Goal: Information Seeking & Learning: Check status

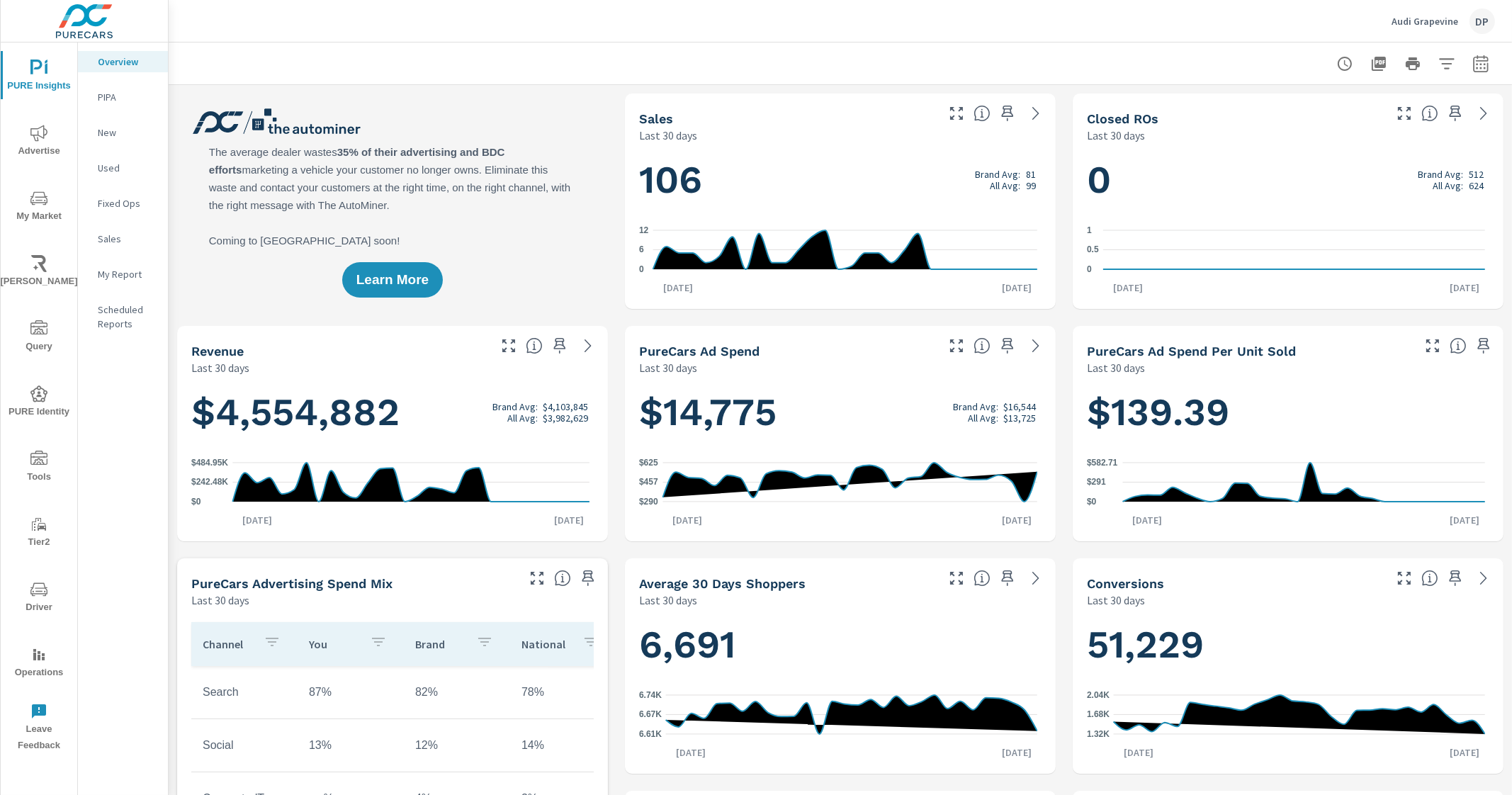
click at [1472, 17] on div "DP" at bounding box center [1482, 20] width 25 height 25
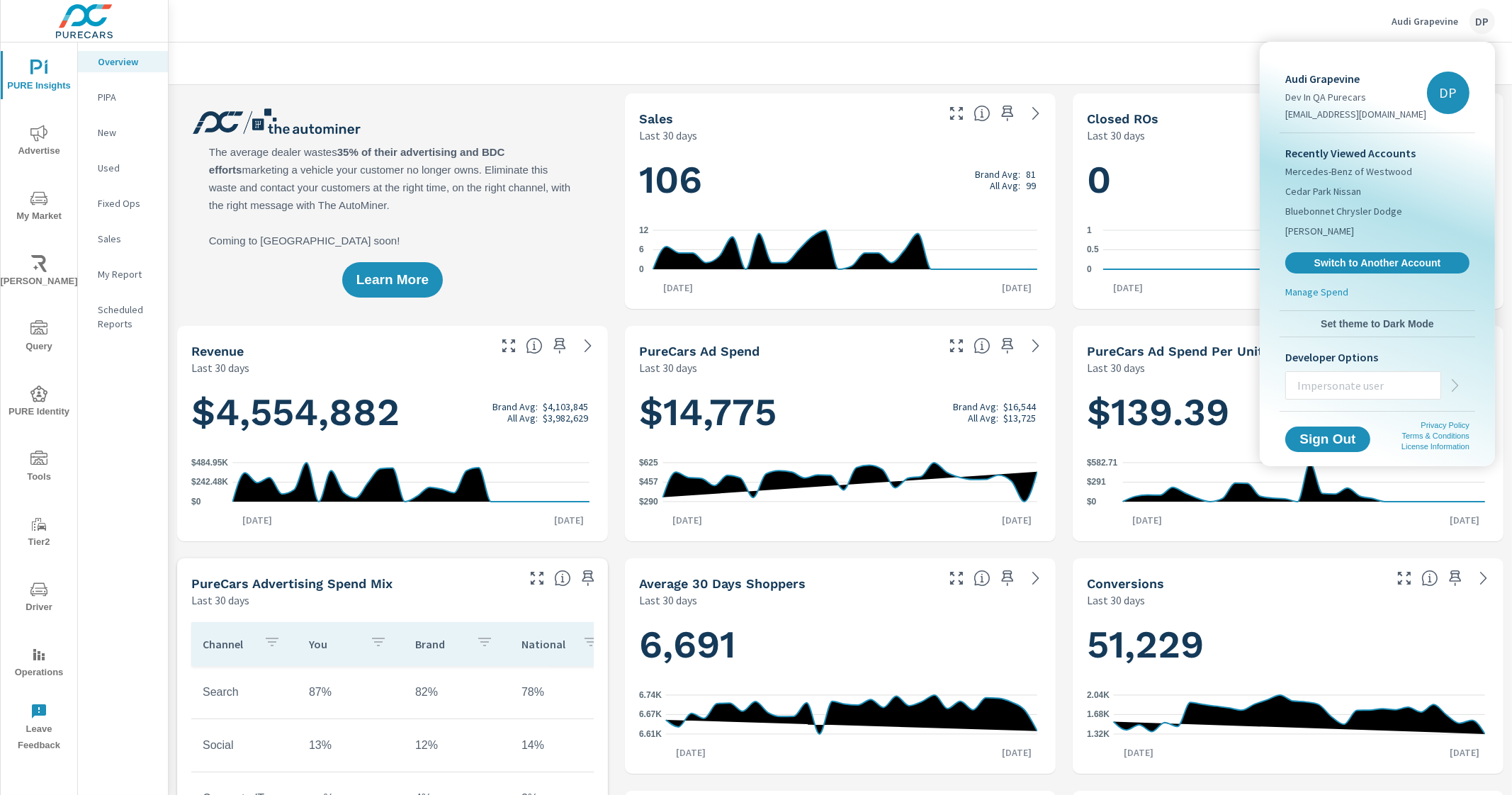
click at [1116, 34] on div at bounding box center [756, 398] width 1512 height 795
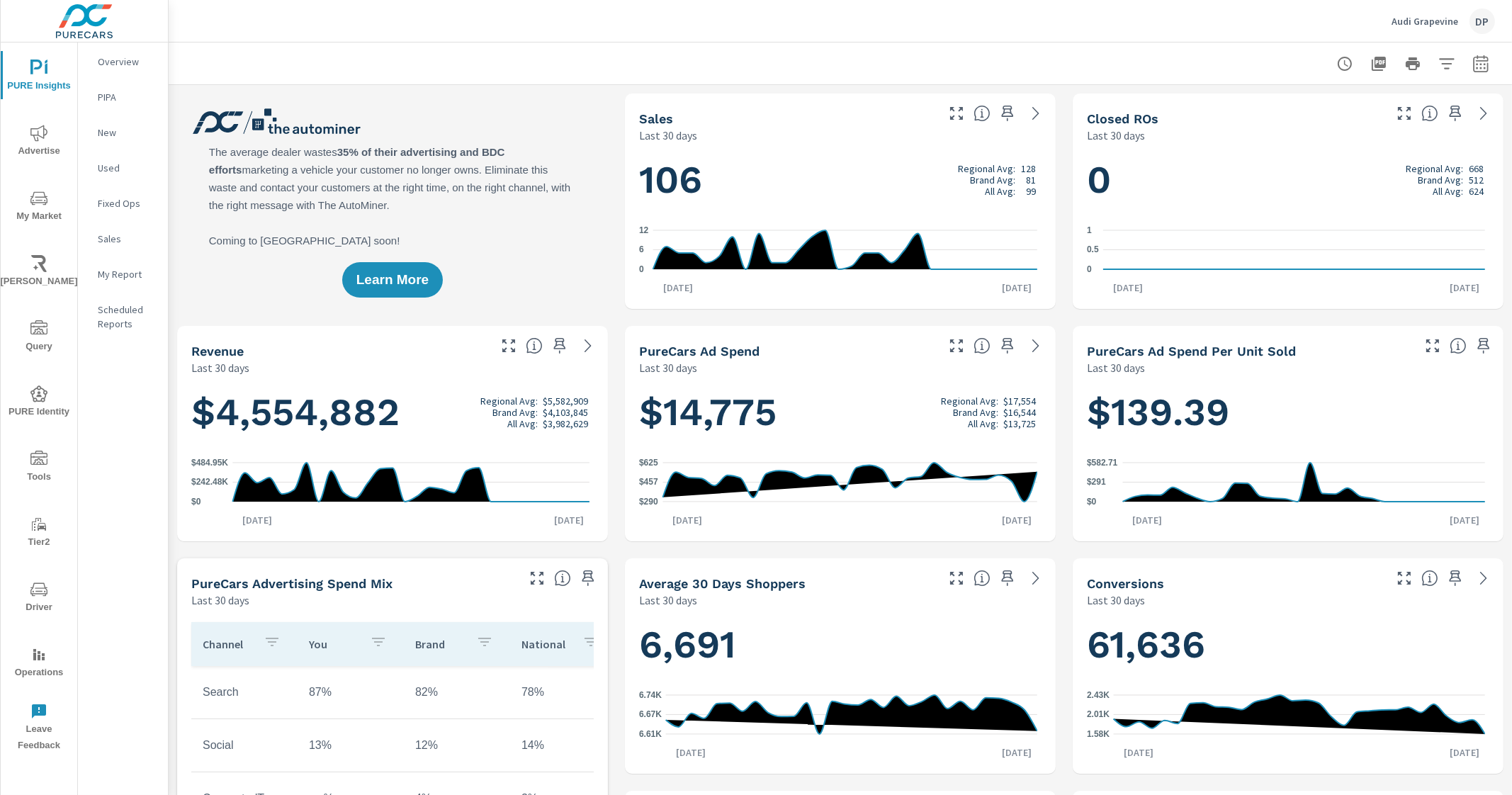
click at [678, 58] on div at bounding box center [840, 63] width 1310 height 42
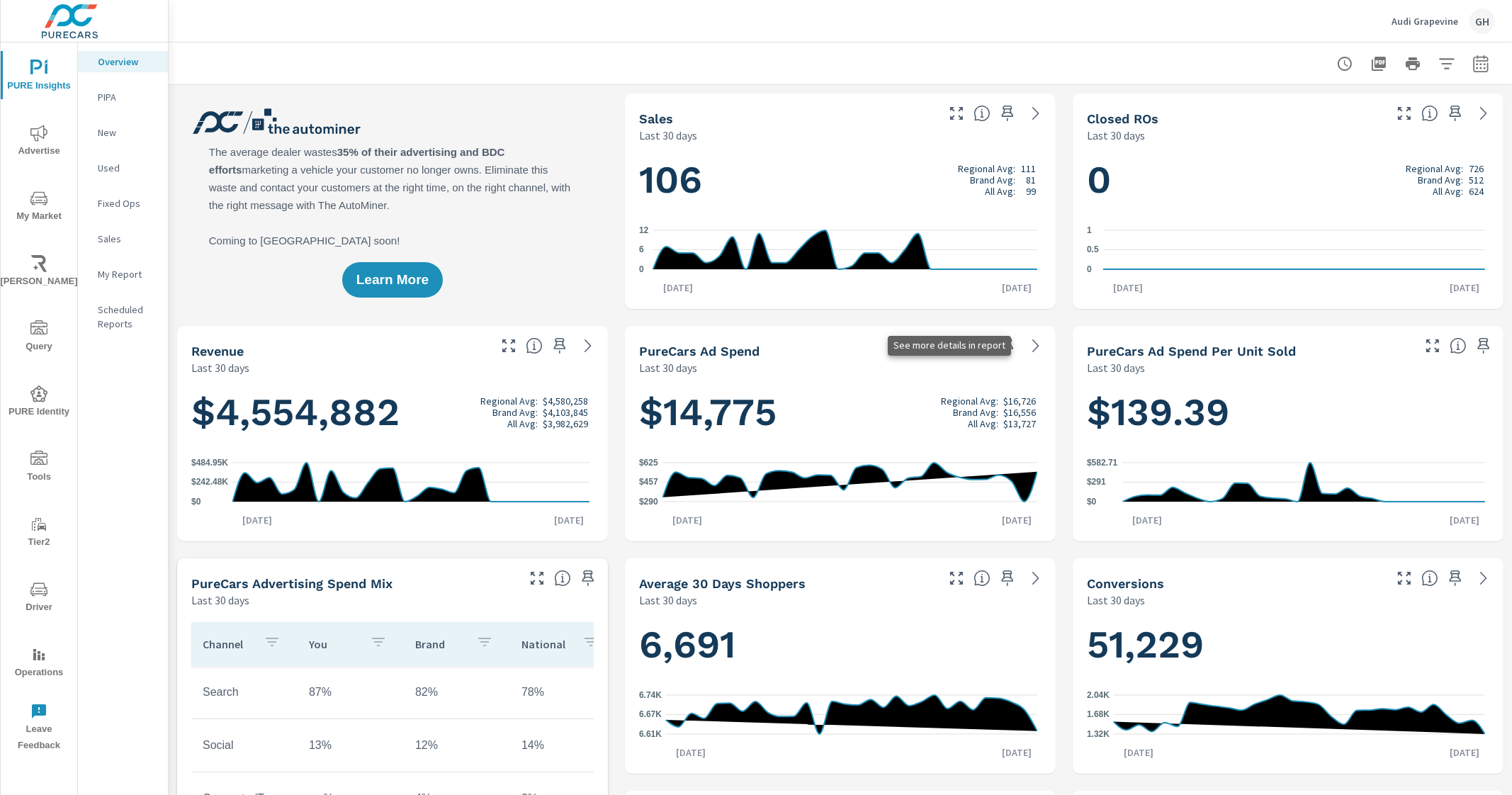
click at [1032, 348] on icon at bounding box center [1035, 345] width 17 height 17
